Goal: Task Accomplishment & Management: Manage account settings

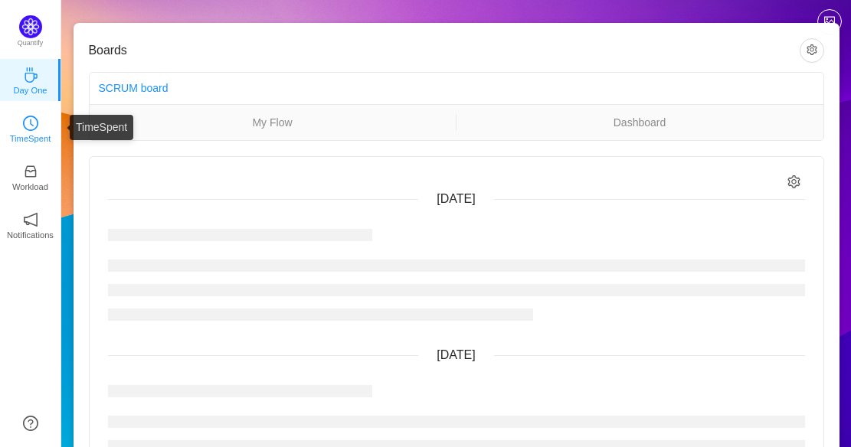
click at [28, 135] on p "TimeSpent" at bounding box center [30, 139] width 41 height 14
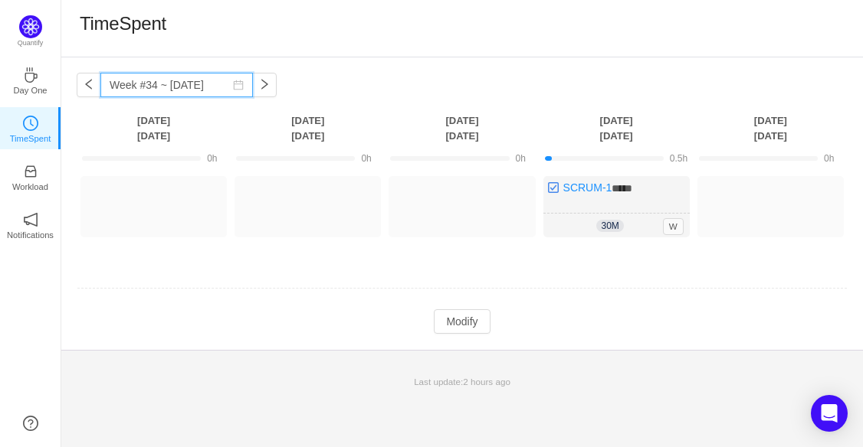
click at [163, 91] on input "Week #34 ~ Aug 22" at bounding box center [176, 85] width 152 height 25
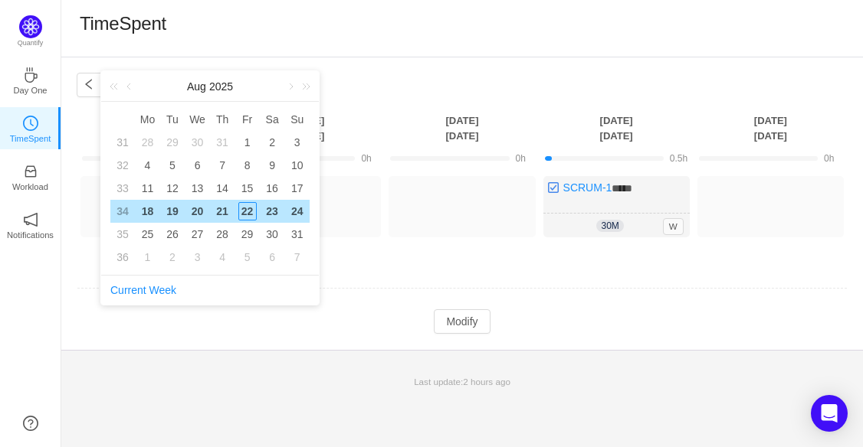
click at [144, 212] on div "18" at bounding box center [147, 211] width 18 height 18
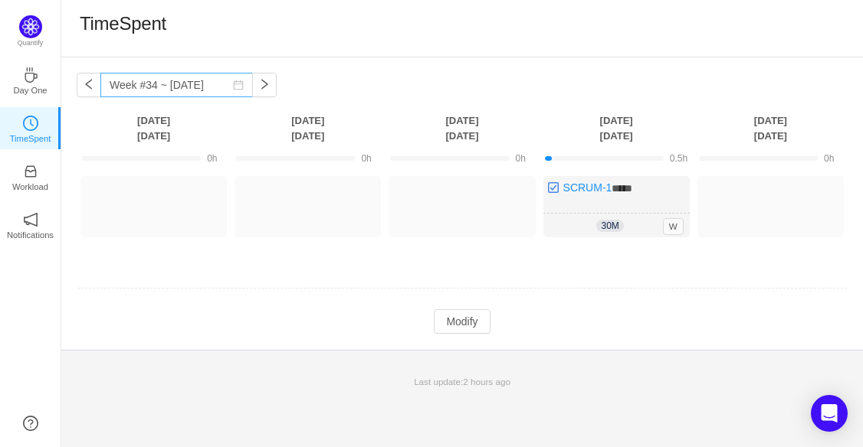
click at [233, 85] on icon "icon: calendar" at bounding box center [238, 85] width 11 height 11
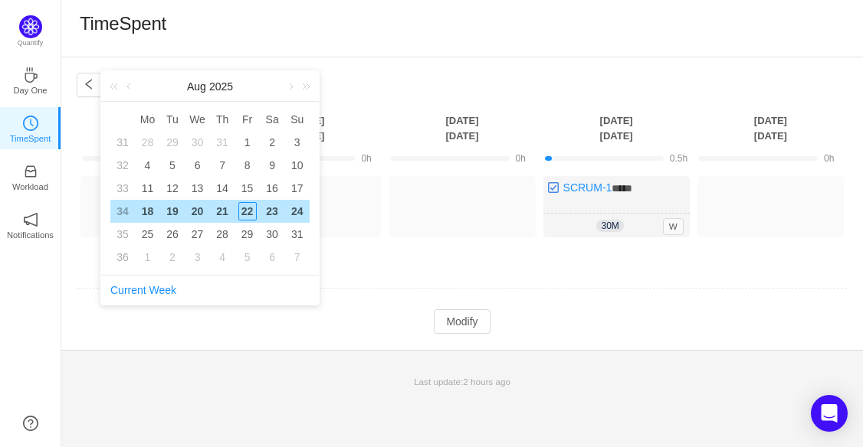
click at [152, 213] on div "18" at bounding box center [147, 211] width 18 height 18
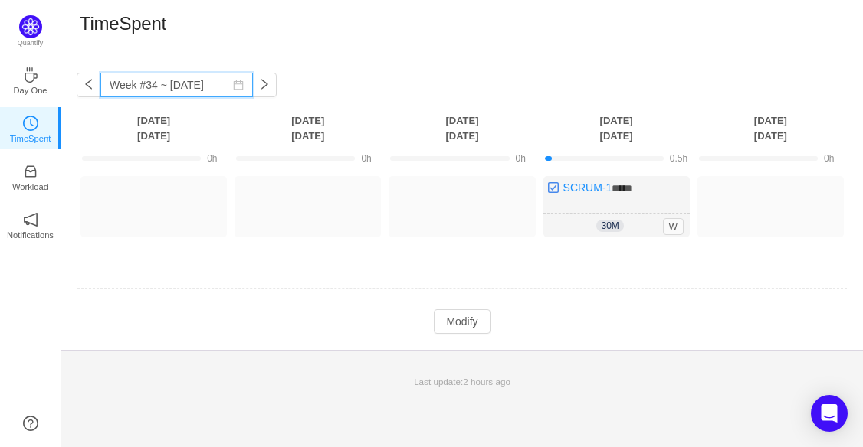
click at [223, 77] on input "Week #34 ~ Aug 18" at bounding box center [176, 85] width 152 height 25
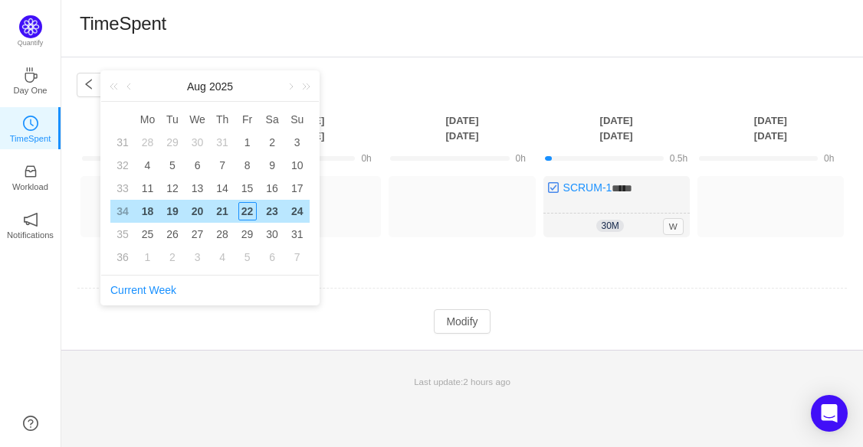
click at [152, 212] on div "18" at bounding box center [147, 211] width 18 height 18
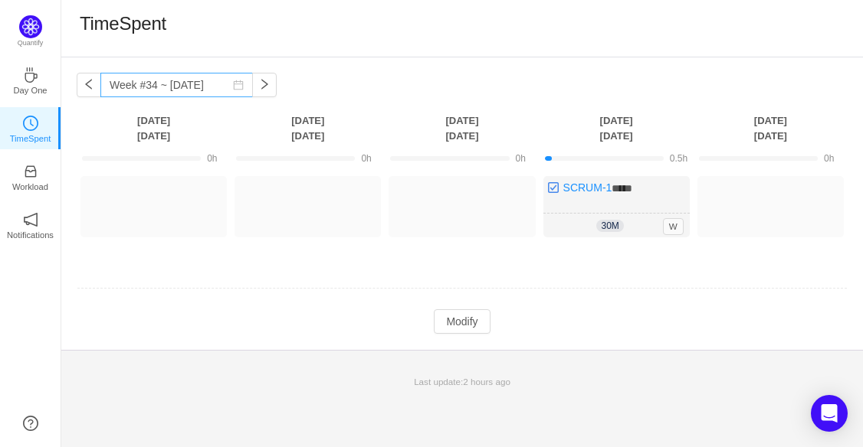
click at [234, 81] on icon "icon: calendar" at bounding box center [239, 85] width 10 height 10
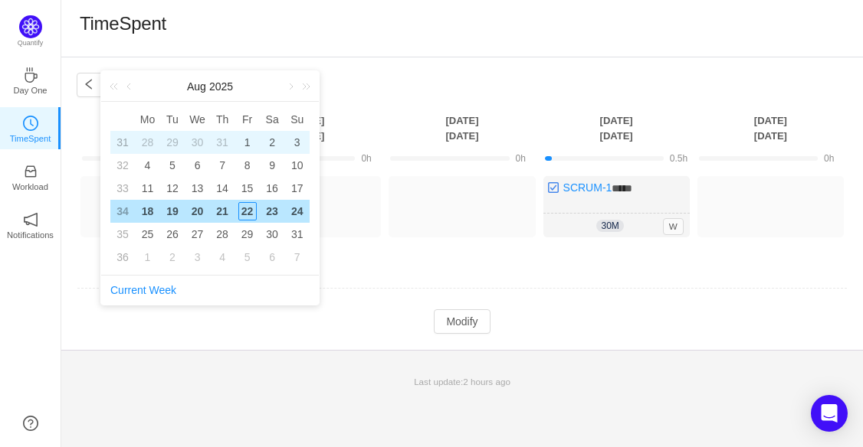
click at [243, 143] on div "1" at bounding box center [247, 142] width 18 height 18
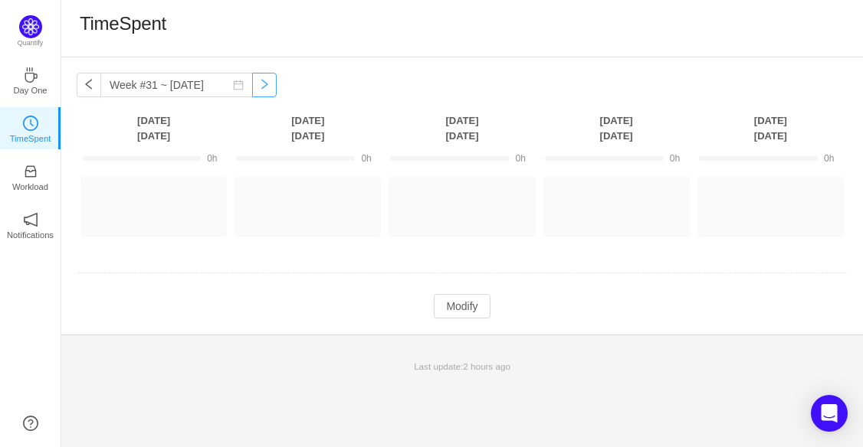
click at [255, 87] on button "button" at bounding box center [264, 85] width 25 height 25
click at [233, 87] on icon "icon: calendar" at bounding box center [238, 85] width 11 height 11
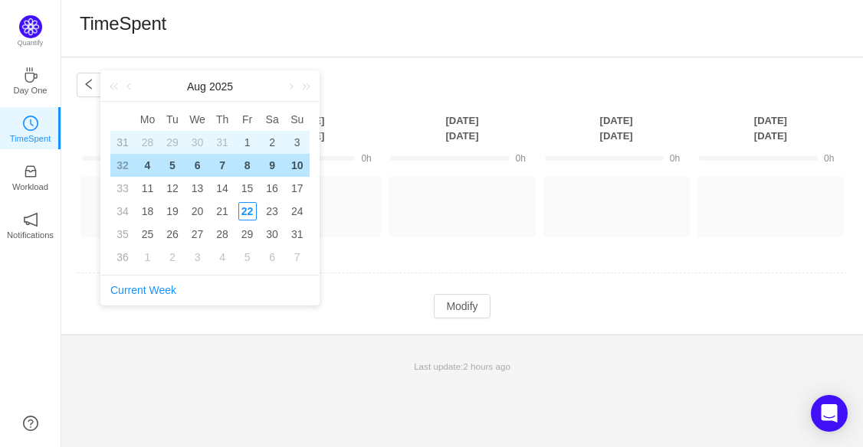
click at [245, 145] on div "1" at bounding box center [247, 142] width 18 height 18
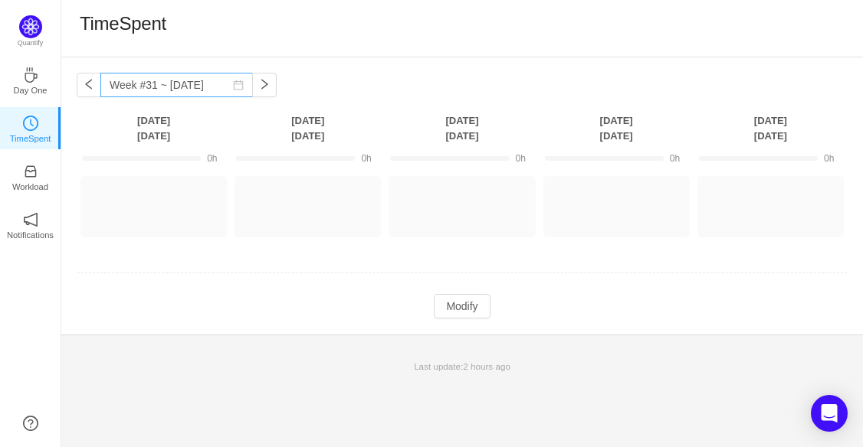
click at [233, 87] on icon "icon: calendar" at bounding box center [238, 85] width 11 height 11
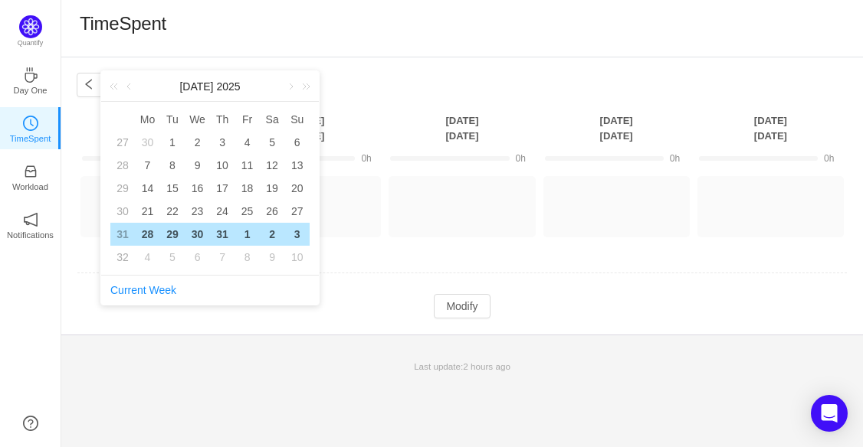
click at [280, 90] on div "Jul 2025" at bounding box center [210, 86] width 218 height 31
click at [286, 86] on link at bounding box center [290, 86] width 14 height 31
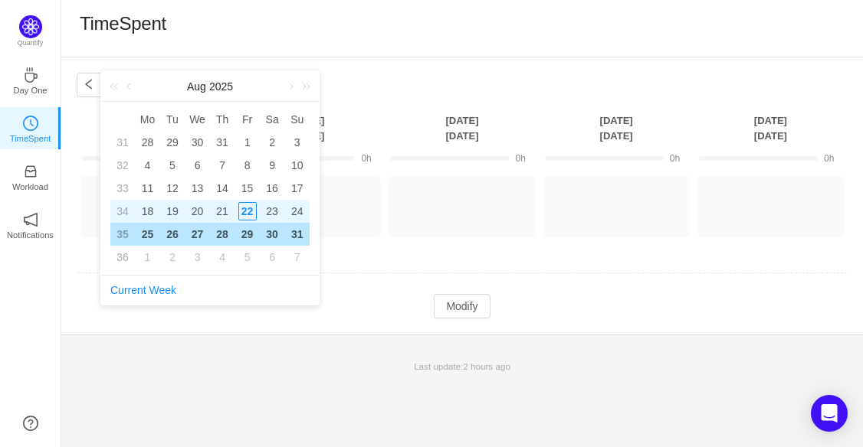
click at [145, 211] on div "18" at bounding box center [147, 211] width 18 height 18
type input "Week #34 ~ Aug 18"
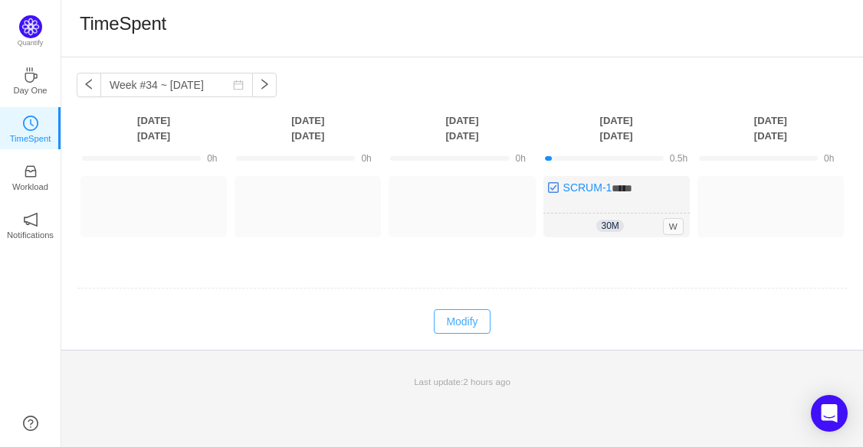
click at [467, 325] on button "Modify" at bounding box center [462, 322] width 56 height 25
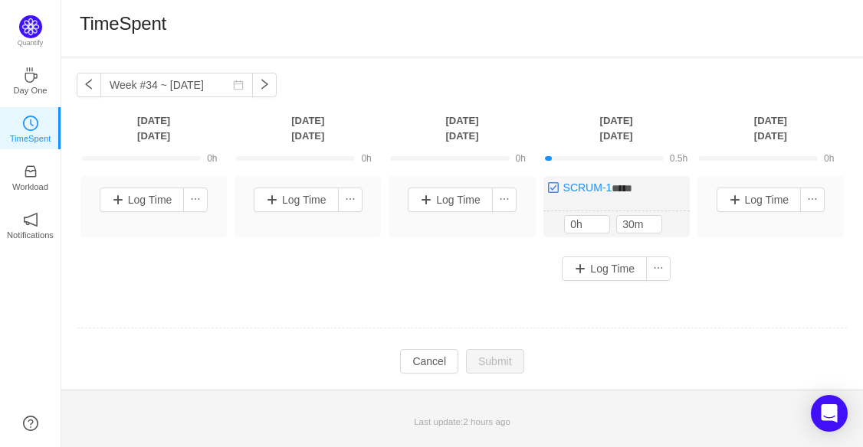
click at [581, 410] on div "Last update: 2 hours ago" at bounding box center [461, 422] width 801 height 32
click at [123, 195] on button "Log Time" at bounding box center [142, 200] width 85 height 25
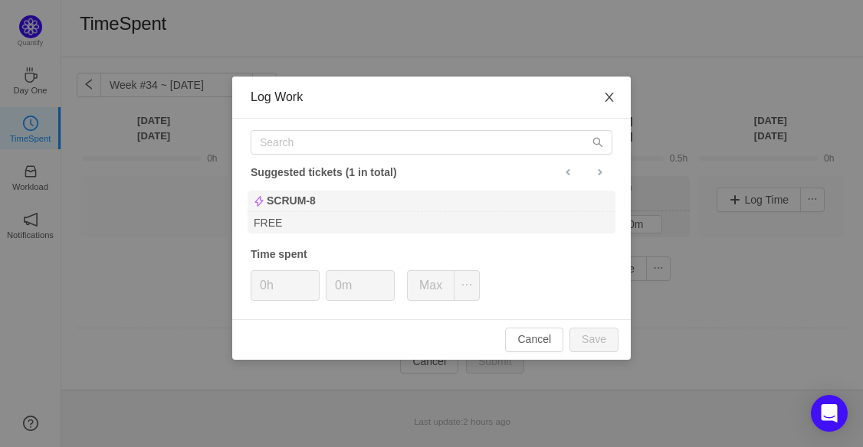
click at [610, 98] on icon "icon: close" at bounding box center [609, 97] width 12 height 12
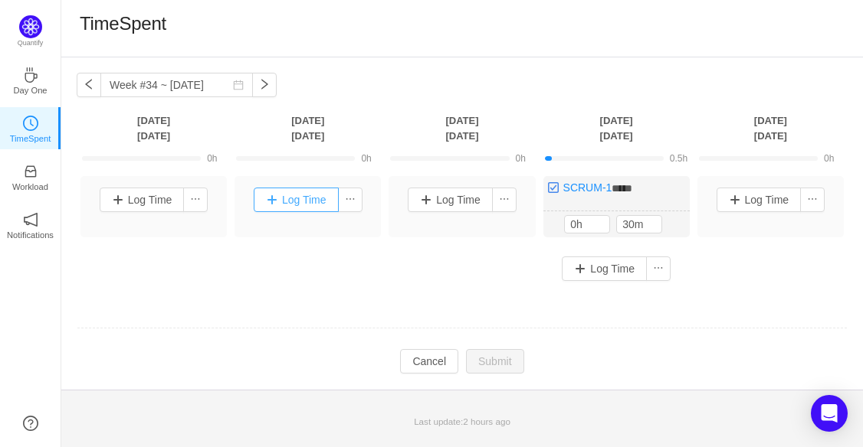
click at [259, 205] on button "Log Time" at bounding box center [296, 200] width 85 height 25
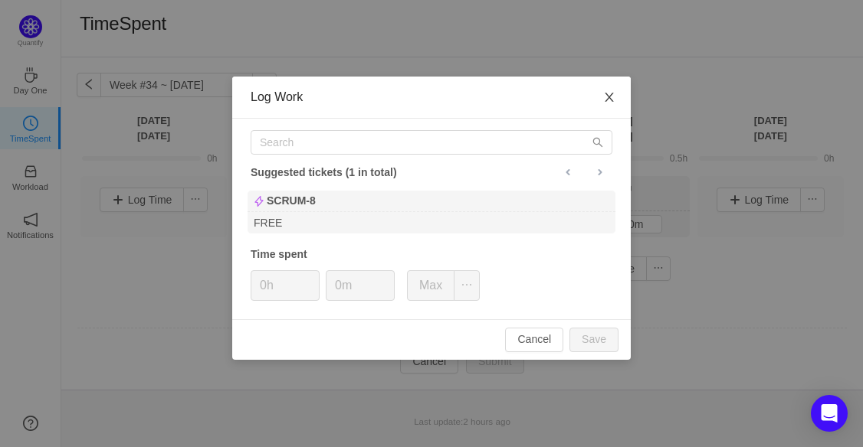
click at [607, 103] on icon "icon: close" at bounding box center [609, 97] width 12 height 12
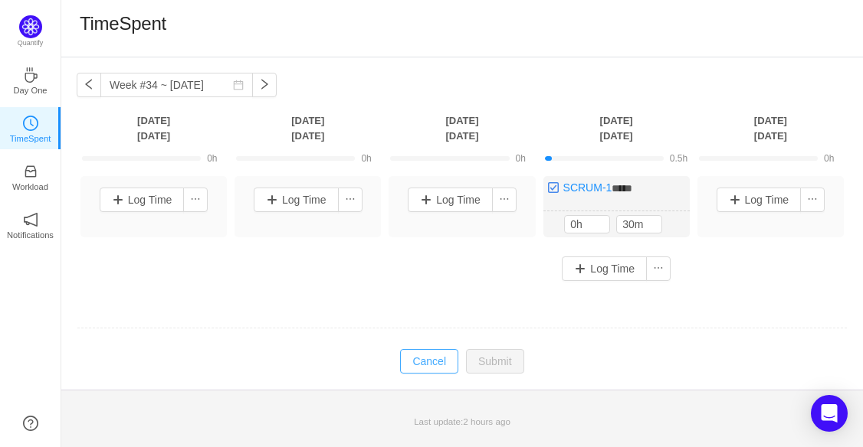
click at [436, 361] on button "Cancel" at bounding box center [429, 361] width 58 height 25
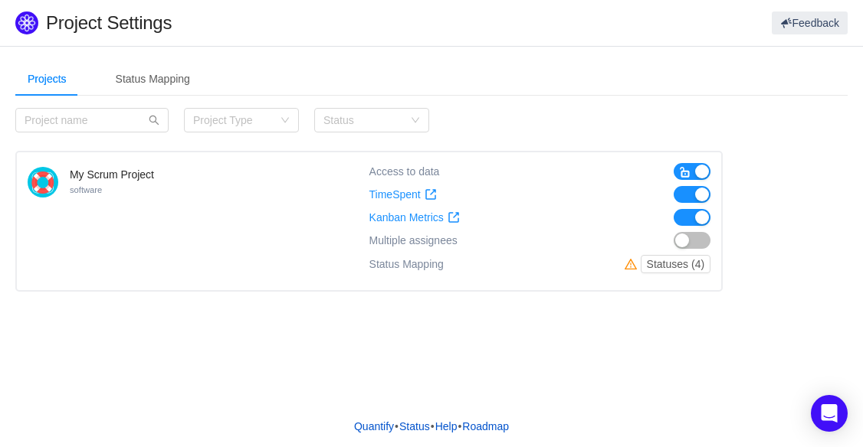
click at [702, 241] on button "button" at bounding box center [691, 240] width 37 height 17
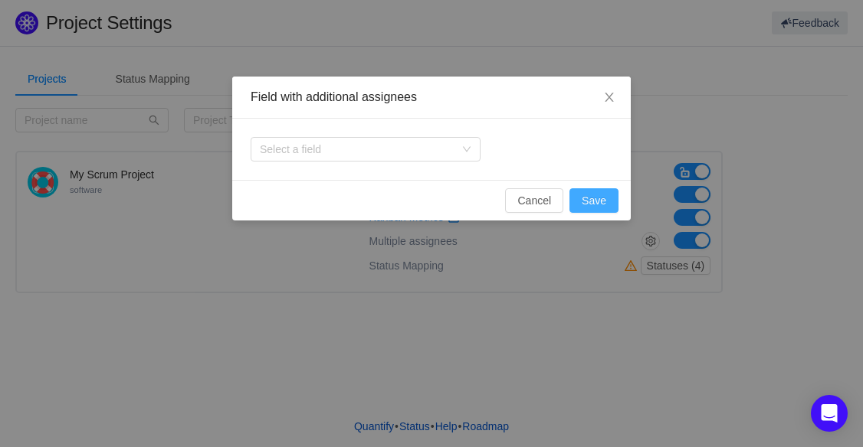
click at [596, 194] on button "Save" at bounding box center [593, 200] width 49 height 25
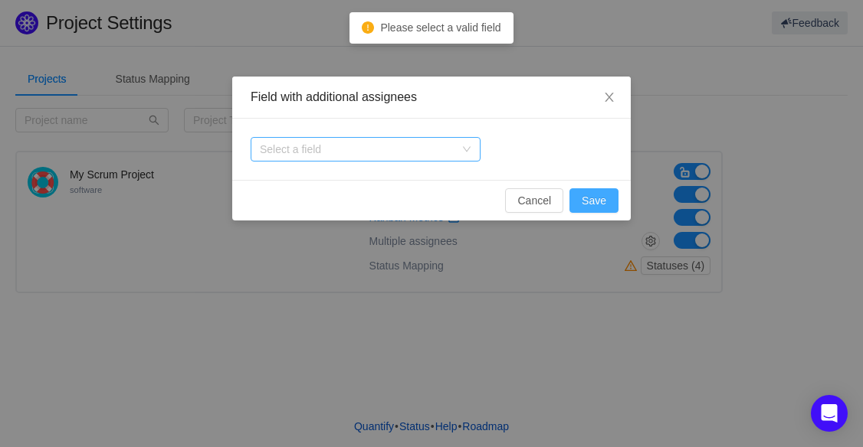
click at [394, 155] on div "Select a field" at bounding box center [357, 149] width 195 height 15
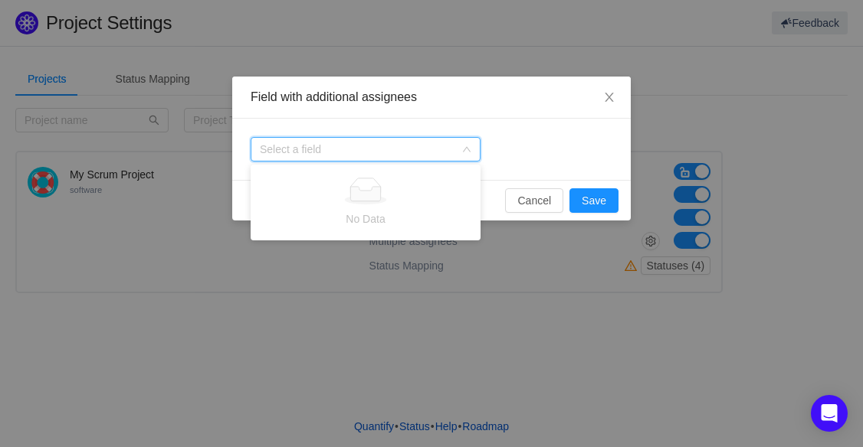
click at [411, 209] on div "No Data" at bounding box center [365, 203] width 211 height 50
click at [549, 165] on div "Select a field" at bounding box center [431, 149] width 398 height 61
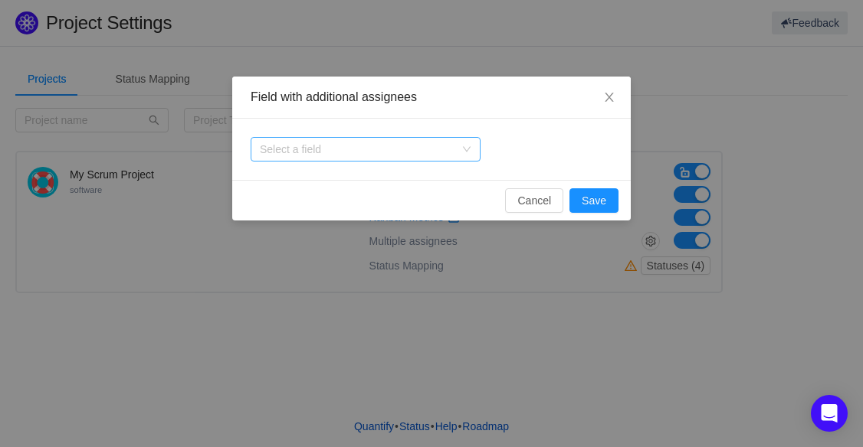
click at [415, 153] on div "Select a field" at bounding box center [357, 149] width 195 height 15
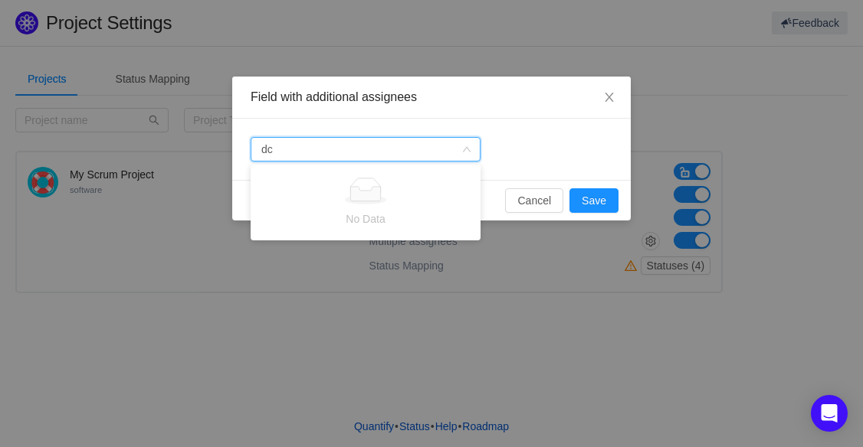
type input "d"
type input "Data"
click at [535, 133] on div "Select a field Data Data" at bounding box center [431, 149] width 398 height 61
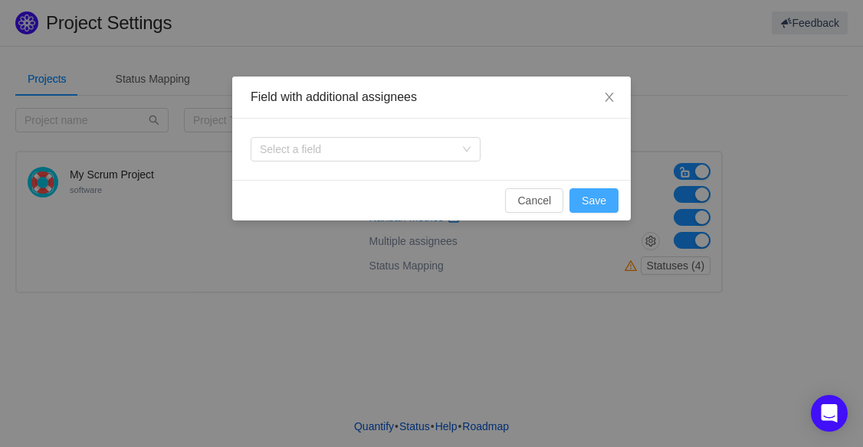
click at [588, 202] on button "Save" at bounding box center [593, 200] width 49 height 25
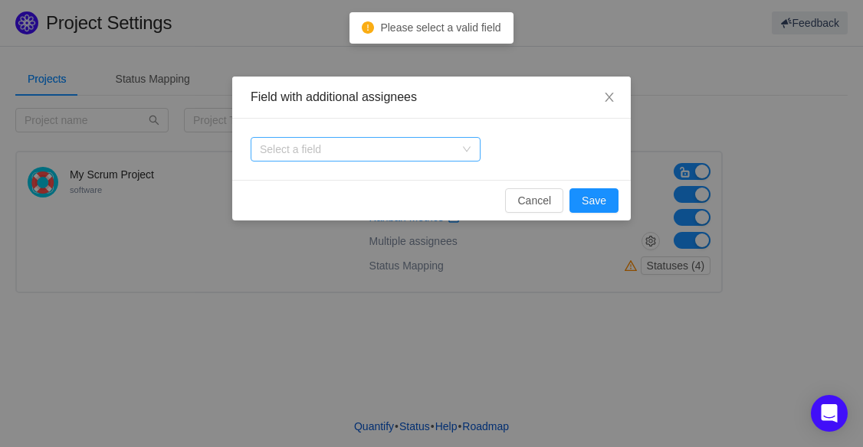
click at [471, 152] on div "Select a field" at bounding box center [366, 149] width 230 height 25
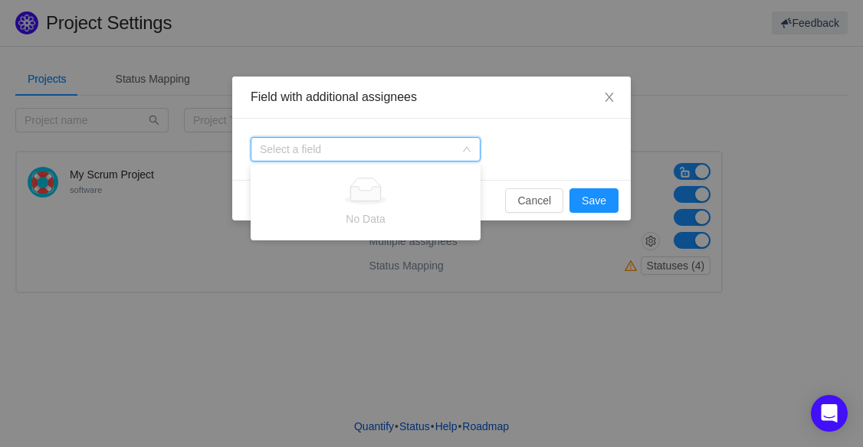
click at [503, 146] on div "Select a field" at bounding box center [431, 149] width 398 height 61
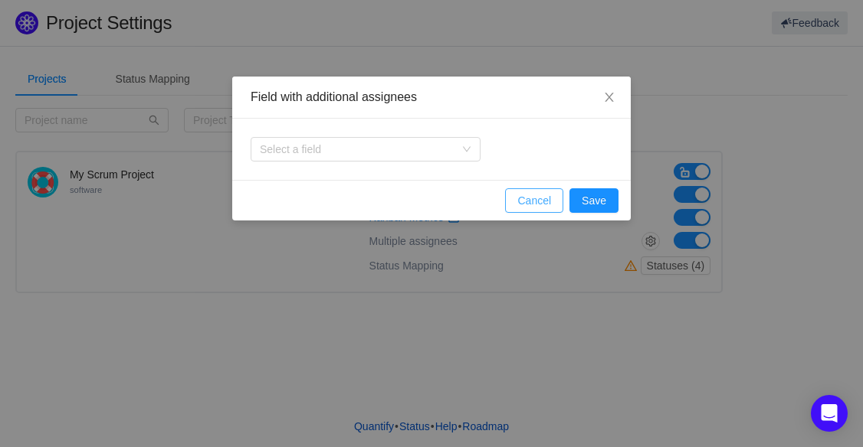
click at [541, 196] on button "Cancel" at bounding box center [534, 200] width 58 height 25
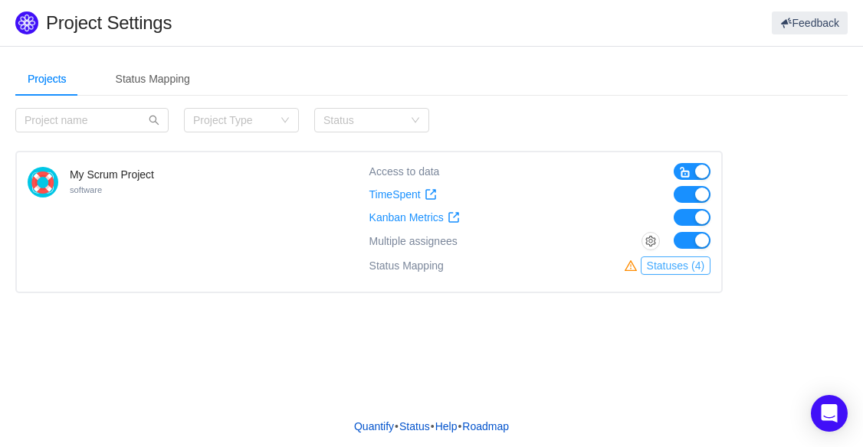
click at [686, 271] on button "Statuses (4)" at bounding box center [676, 266] width 70 height 18
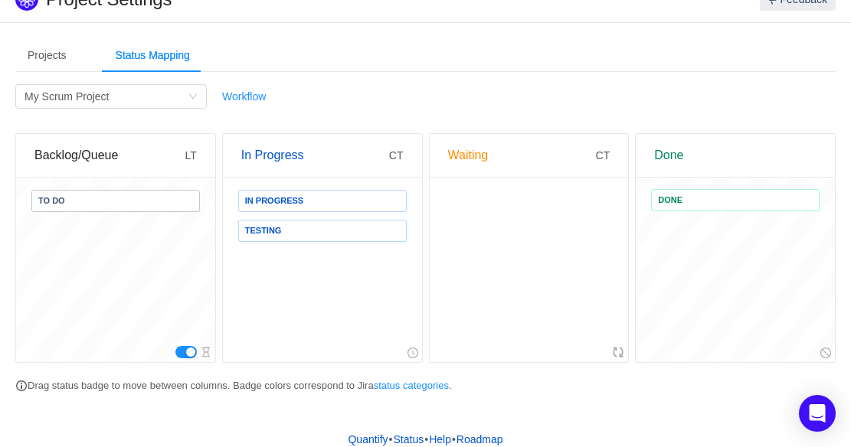
scroll to position [37, 0]
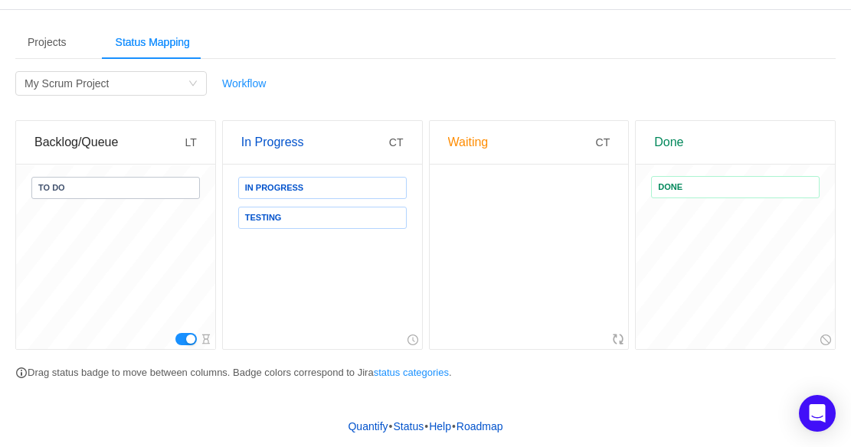
click at [474, 140] on div "Waiting" at bounding box center [522, 142] width 148 height 43
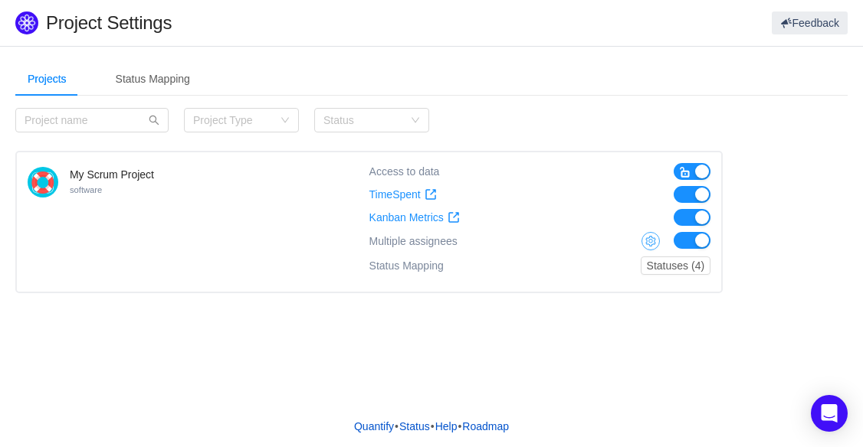
click at [652, 238] on button "button" at bounding box center [650, 241] width 18 height 18
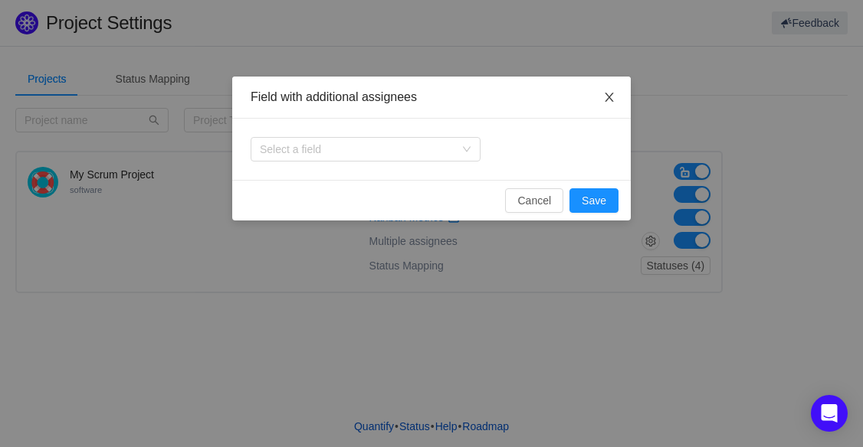
click at [615, 94] on span "Close" at bounding box center [609, 98] width 43 height 43
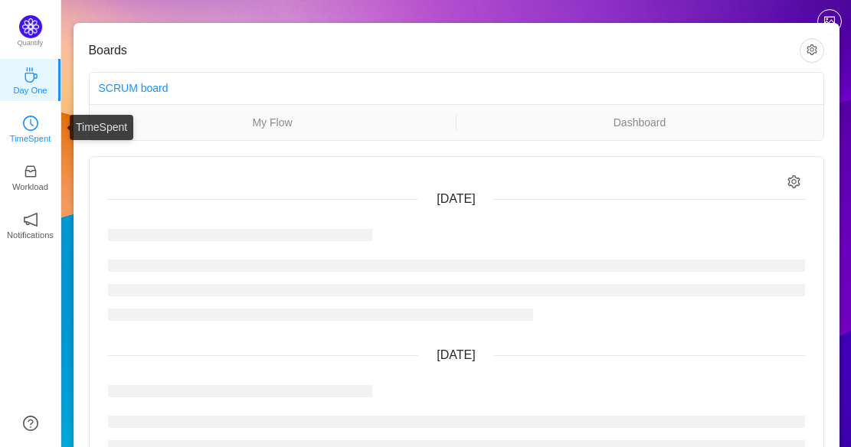
click at [27, 140] on p "TimeSpent" at bounding box center [30, 139] width 41 height 14
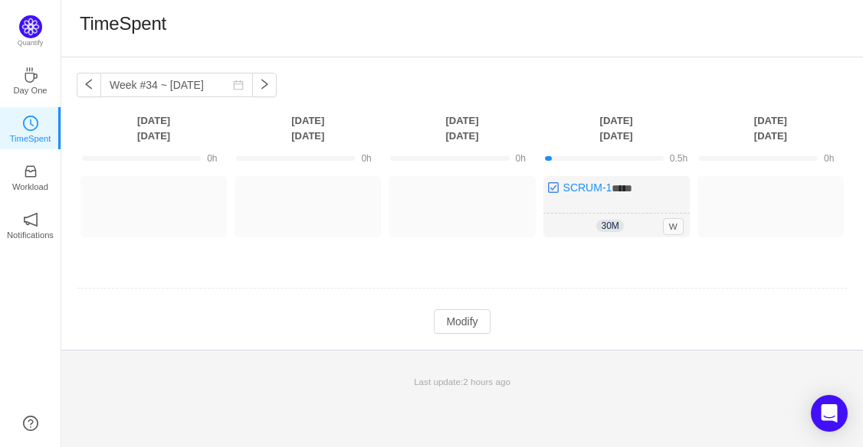
drag, startPoint x: 621, startPoint y: 336, endPoint x: 449, endPoint y: 340, distance: 171.7
click at [548, 342] on div "Week #34 ~ [DATE] You have reached free plan limit. Upgrade [DATE] [DATE] [DATE…" at bounding box center [461, 203] width 801 height 293
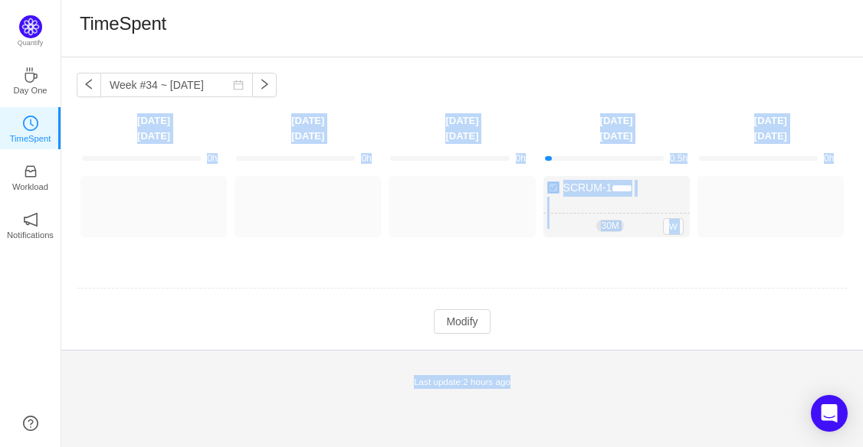
drag, startPoint x: 444, startPoint y: 337, endPoint x: 733, endPoint y: 368, distance: 291.2
click at [733, 369] on main "Week #34 ~ [DATE] You have reached free plan limit. Upgrade [DATE] [DATE] [DATE…" at bounding box center [461, 227] width 801 height 341
click at [720, 308] on td at bounding box center [462, 289] width 771 height 39
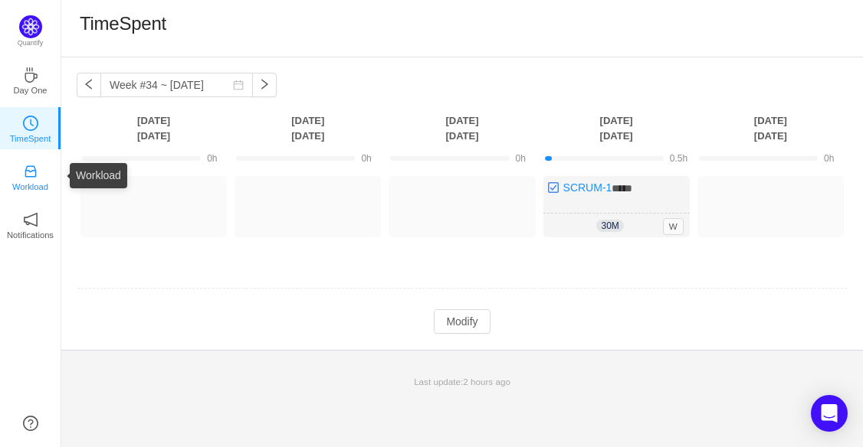
click at [31, 178] on icon "icon: inbox" at bounding box center [30, 171] width 15 height 15
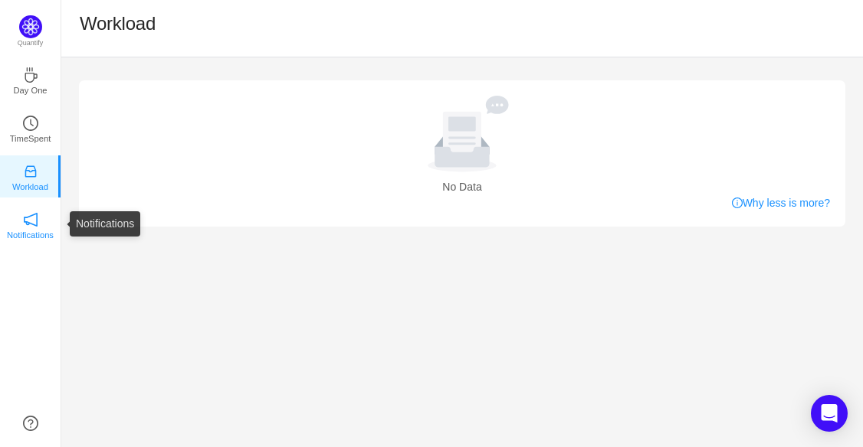
click at [24, 217] on icon "icon: notification" at bounding box center [30, 219] width 15 height 15
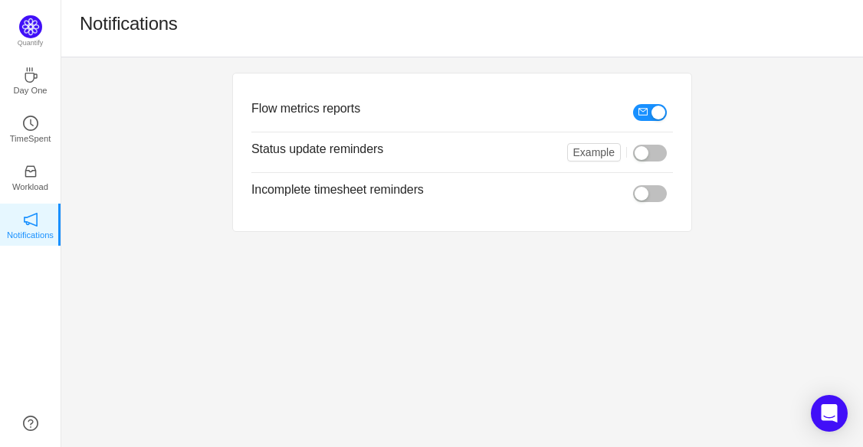
click at [661, 150] on button "button" at bounding box center [650, 153] width 34 height 17
click at [661, 189] on button "button" at bounding box center [650, 193] width 34 height 17
drag, startPoint x: 661, startPoint y: 189, endPoint x: 363, endPoint y: 285, distance: 313.0
click at [361, 285] on div "Flow metrics reports Status update reminders Example Incomplete timesheet remin…" at bounding box center [461, 252] width 801 height 390
click at [736, 120] on div "Flow metrics reports Status update reminders Example Incomplete timesheet remin…" at bounding box center [461, 152] width 801 height 190
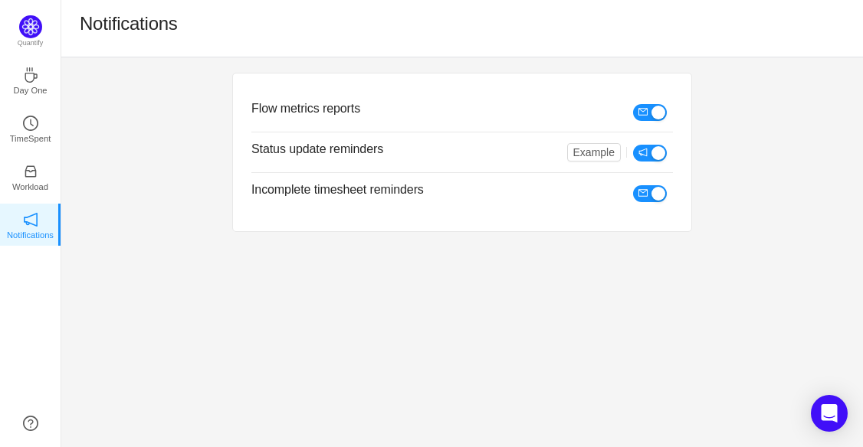
click at [326, 101] on h3 "Flow metrics reports" at bounding box center [423, 108] width 345 height 15
click at [324, 101] on h3 "Flow metrics reports" at bounding box center [423, 108] width 345 height 15
click at [23, 77] on icon "icon: coffee" at bounding box center [30, 74] width 15 height 15
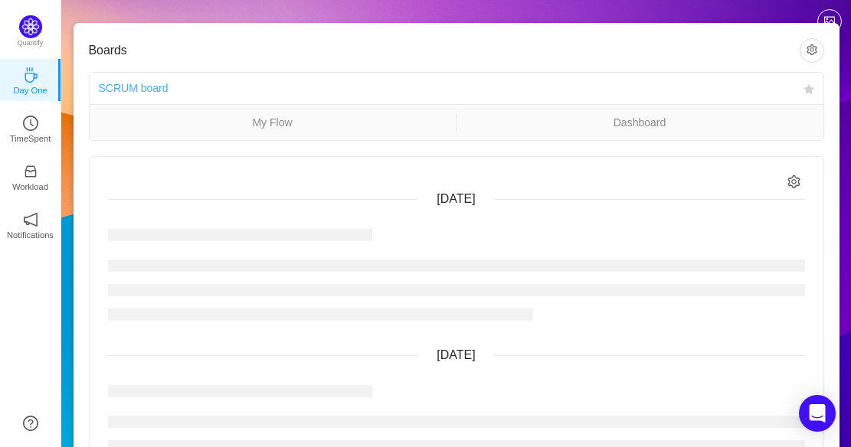
click at [160, 86] on link "SCRUM board" at bounding box center [134, 88] width 70 height 12
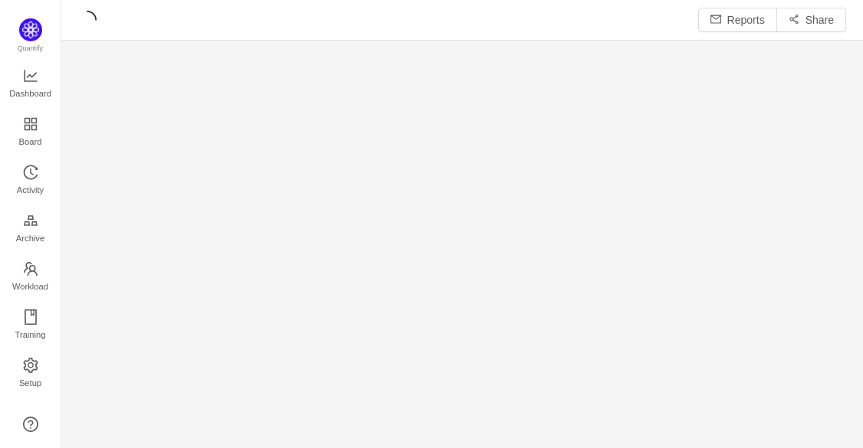
scroll to position [425, 767]
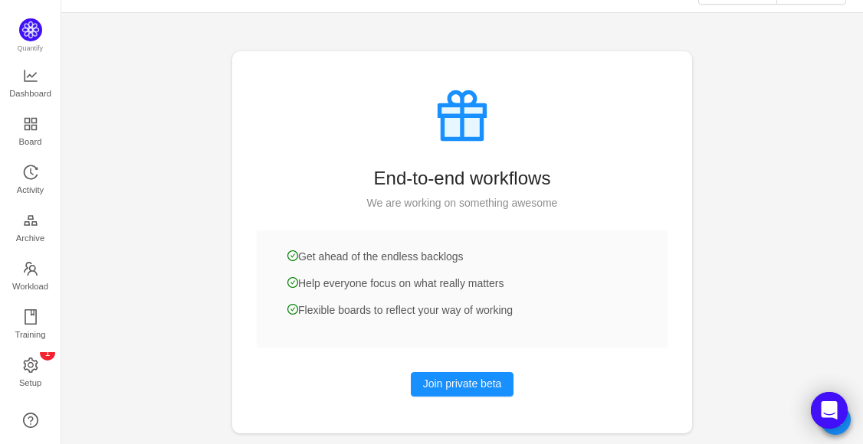
scroll to position [47, 0]
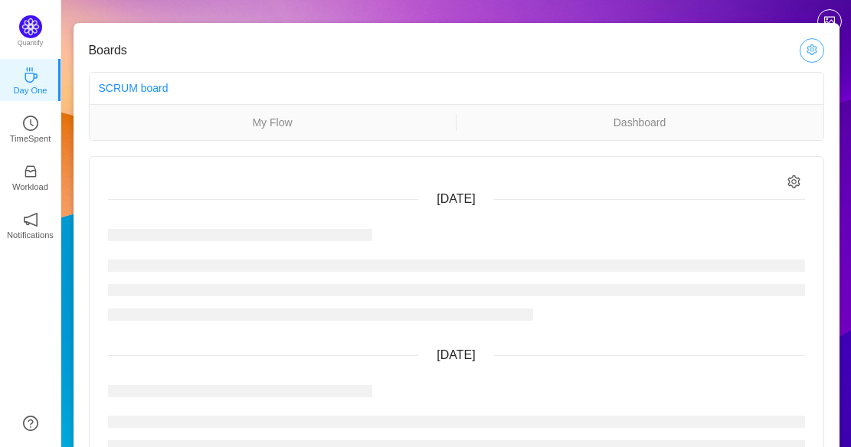
click at [812, 58] on button "button" at bounding box center [812, 50] width 25 height 25
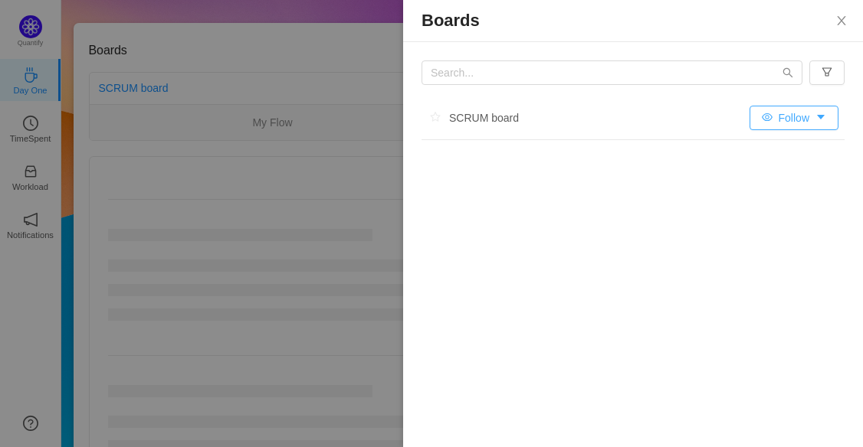
click at [821, 117] on button "Follow" at bounding box center [793, 118] width 89 height 25
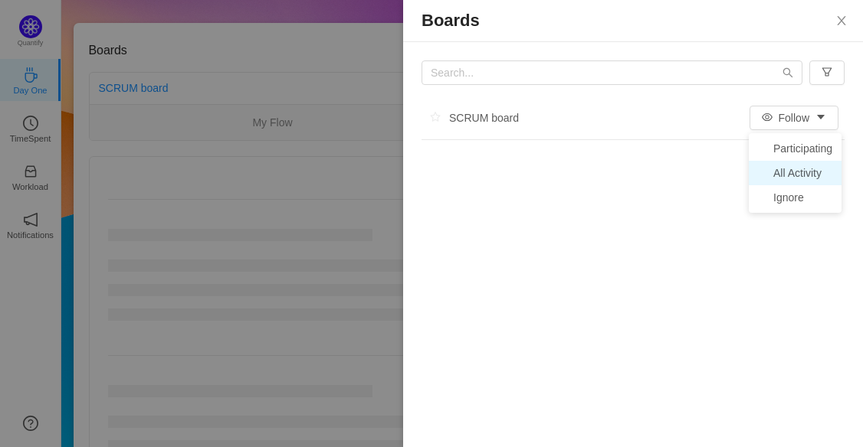
click at [819, 182] on li "All Activity" at bounding box center [795, 173] width 93 height 25
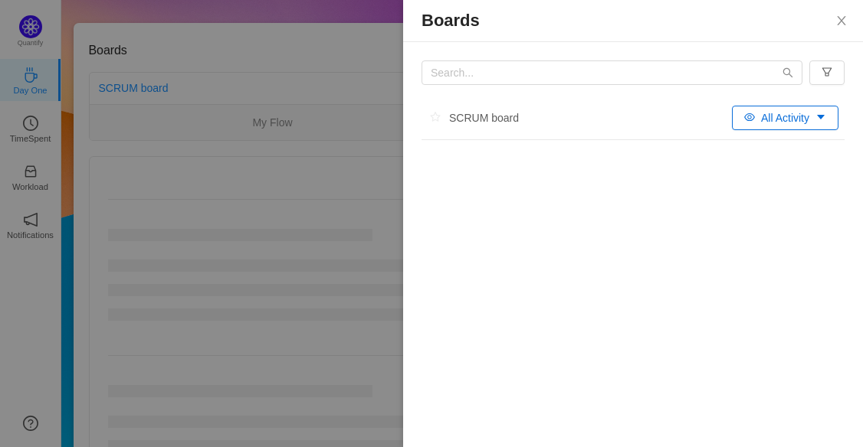
click at [825, 122] on button "All Activity" at bounding box center [785, 118] width 106 height 25
click at [703, 234] on div "Boards SCRUM board All Activity" at bounding box center [633, 223] width 460 height 447
click at [842, 20] on icon "icon: close" at bounding box center [841, 20] width 8 height 9
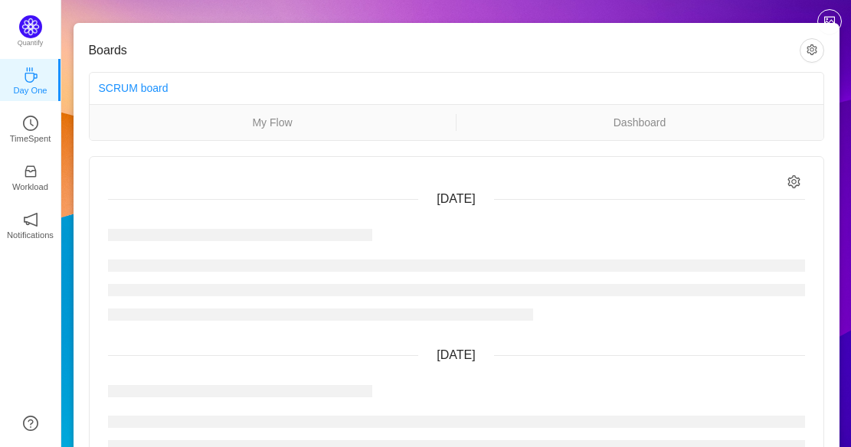
click at [790, 180] on icon "icon: setting" at bounding box center [794, 181] width 13 height 13
click at [695, 215] on input "Relevant to me" at bounding box center [695, 215] width 12 height 12
click at [706, 218] on input "Relevant to me" at bounding box center [702, 215] width 12 height 12
click at [798, 178] on icon "icon: setting" at bounding box center [794, 181] width 12 height 13
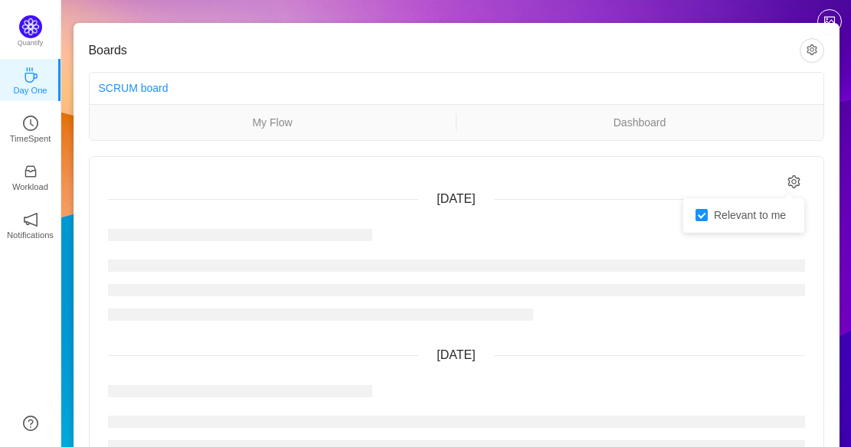
click at [795, 178] on icon "icon: setting" at bounding box center [794, 181] width 12 height 13
click at [706, 214] on input "Relevant to me" at bounding box center [702, 215] width 12 height 12
click at [729, 208] on div "Today" at bounding box center [456, 199] width 697 height 18
click at [796, 177] on icon "icon: setting" at bounding box center [794, 181] width 13 height 13
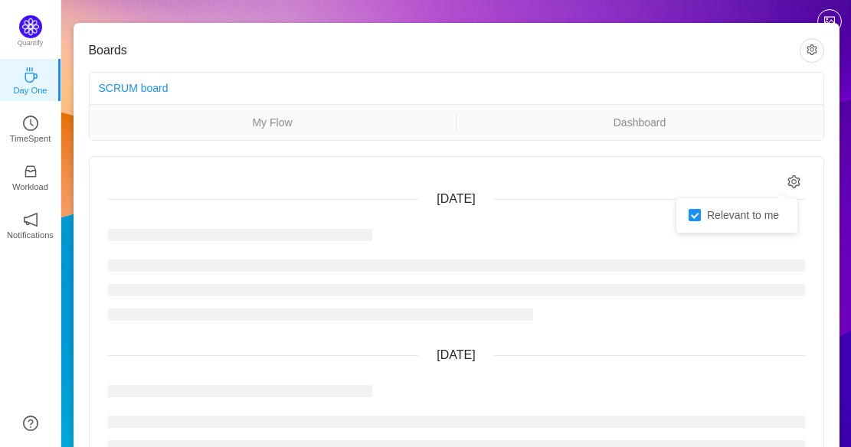
click at [748, 208] on label "Relevant to me" at bounding box center [737, 216] width 97 height 16
click at [701, 209] on input "Relevant to me" at bounding box center [695, 215] width 12 height 12
click at [748, 208] on label "Relevant to me" at bounding box center [737, 216] width 97 height 16
click at [701, 209] on input "Relevant to me" at bounding box center [695, 215] width 12 height 12
click at [748, 210] on span "Relevant to me" at bounding box center [743, 215] width 84 height 12
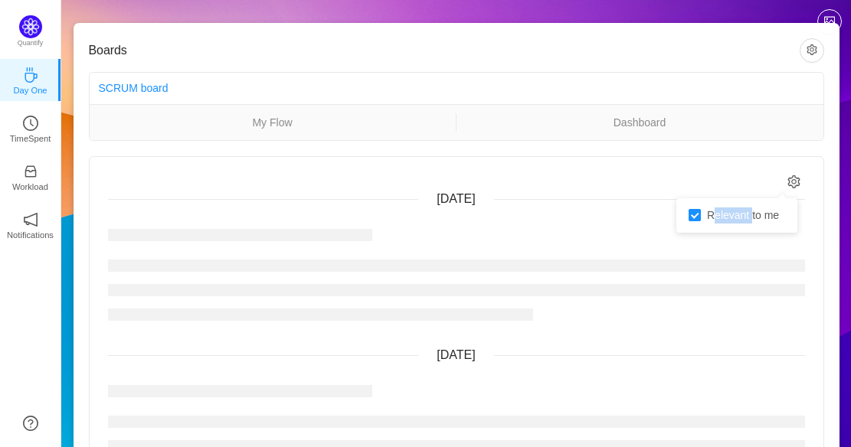
click at [701, 210] on input "Relevant to me" at bounding box center [695, 215] width 12 height 12
click at [748, 211] on span "Relevant to me" at bounding box center [743, 215] width 84 height 12
click at [701, 211] on input "Relevant to me" at bounding box center [695, 215] width 12 height 12
click at [748, 212] on span "Relevant to me" at bounding box center [743, 215] width 84 height 12
click at [701, 212] on input "Relevant to me" at bounding box center [695, 215] width 12 height 12
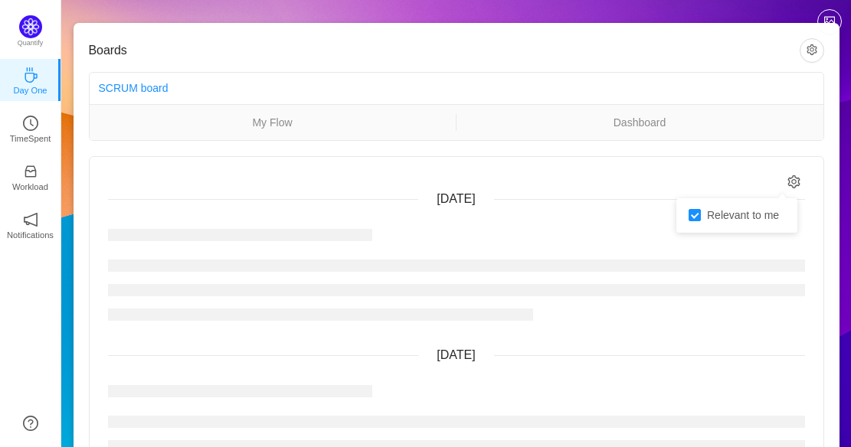
click at [762, 251] on div at bounding box center [456, 274] width 697 height 115
click at [792, 177] on icon "icon: setting" at bounding box center [794, 181] width 12 height 13
click at [690, 215] on input "Relevant to me" at bounding box center [695, 215] width 12 height 12
checkbox input "true"
click at [789, 180] on icon "icon: setting" at bounding box center [794, 181] width 12 height 13
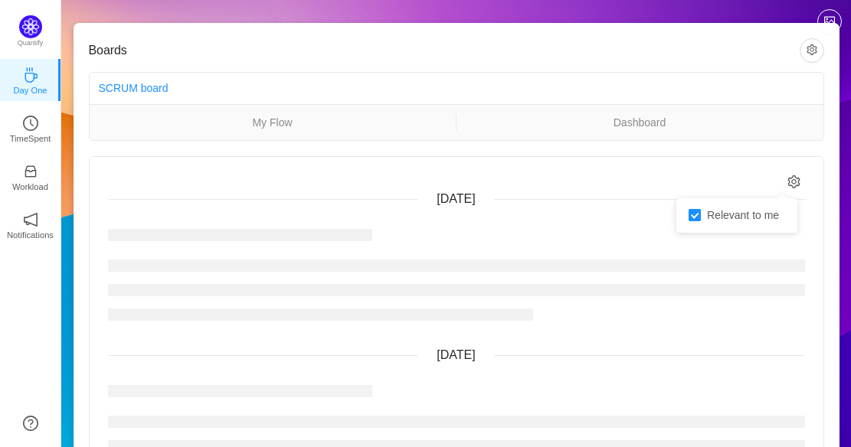
click at [763, 217] on span "Relevant to me" at bounding box center [743, 215] width 84 height 12
click at [701, 217] on input "Relevant to me" at bounding box center [695, 215] width 12 height 12
click at [681, 218] on div "Relevant to me" at bounding box center [737, 215] width 121 height 34
click at [697, 217] on input "Relevant to me" at bounding box center [695, 215] width 12 height 12
click at [696, 214] on input "Relevant to me" at bounding box center [695, 215] width 12 height 12
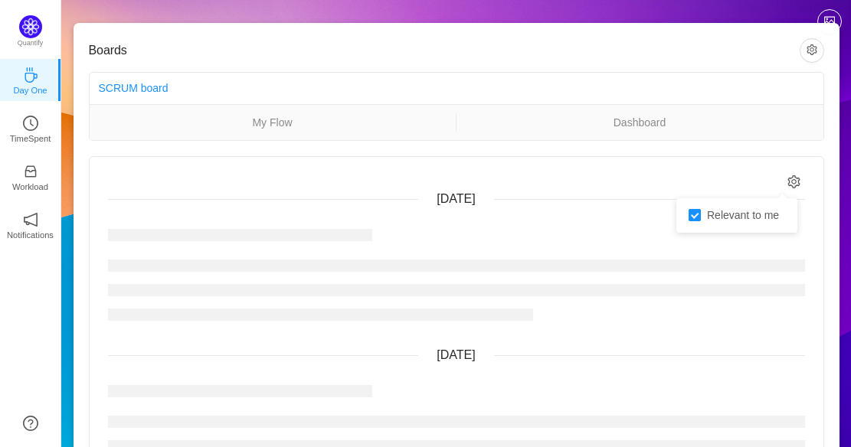
click at [696, 214] on input "Relevant to me" at bounding box center [695, 215] width 12 height 12
click at [695, 214] on input "Relevant to me" at bounding box center [695, 215] width 12 height 12
click at [647, 175] on div "Today No activity Yesterday No activity Wednesday, August 20 No activity" at bounding box center [457, 410] width 734 height 506
click at [807, 173] on div "Today No activity Yesterday No activity Wednesday, August 20 No activity" at bounding box center [457, 410] width 734 height 506
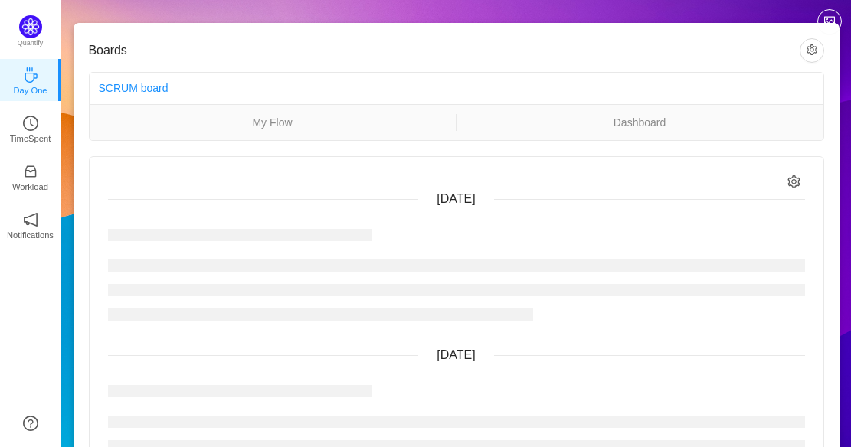
click at [788, 187] on icon "icon: setting" at bounding box center [794, 181] width 13 height 13
click at [693, 221] on input "Relevant to me" at bounding box center [695, 215] width 12 height 12
drag, startPoint x: 693, startPoint y: 222, endPoint x: 654, endPoint y: 212, distance: 40.3
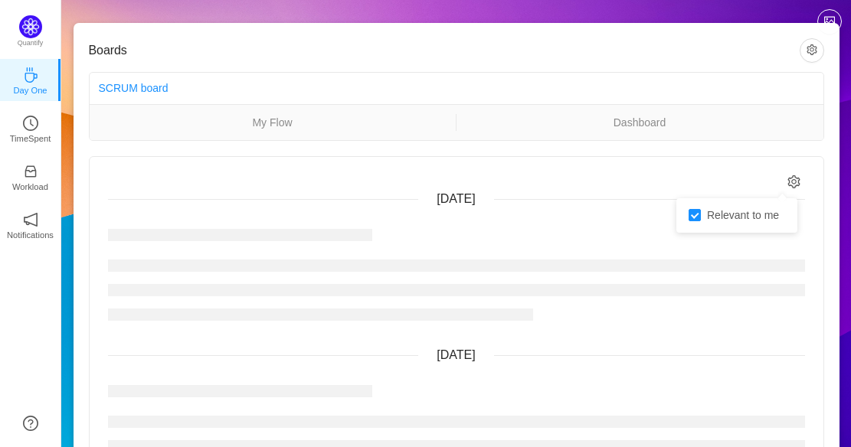
click at [693, 221] on input "Relevant to me" at bounding box center [695, 215] width 12 height 12
checkbox input "true"
click at [591, 188] on div "Today No activity Yesterday No activity Wednesday, August 20 No activity" at bounding box center [457, 410] width 734 height 506
